Goal: Transaction & Acquisition: Purchase product/service

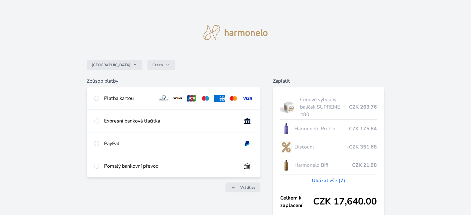
click at [119, 95] on div "Platba kartou" at bounding box center [128, 98] width 49 height 7
radio input "true"
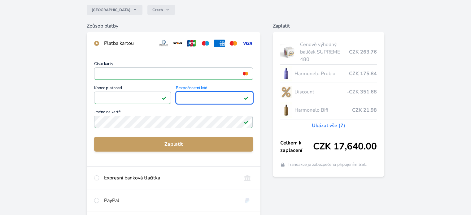
scroll to position [121, 0]
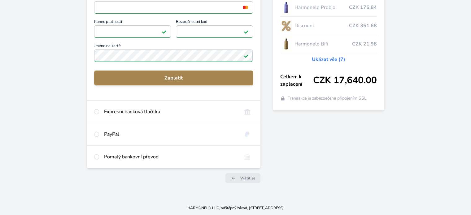
click at [180, 83] on button "Zaplatit" at bounding box center [173, 78] width 159 height 15
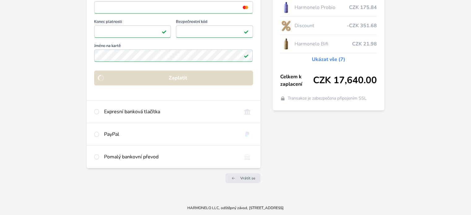
scroll to position [54, 0]
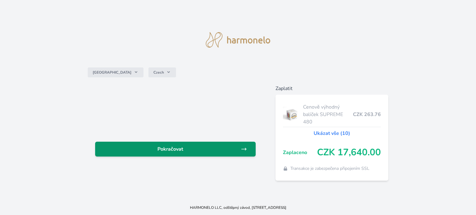
click at [175, 152] on span "Pokračovat" at bounding box center [170, 149] width 141 height 7
